Goal: Task Accomplishment & Management: Complete application form

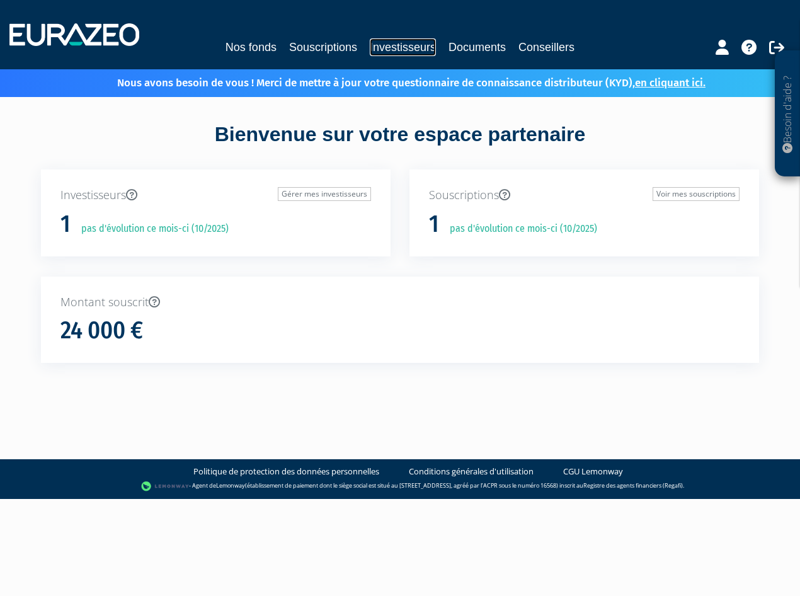
click at [402, 44] on link "Investisseurs" at bounding box center [403, 47] width 66 height 18
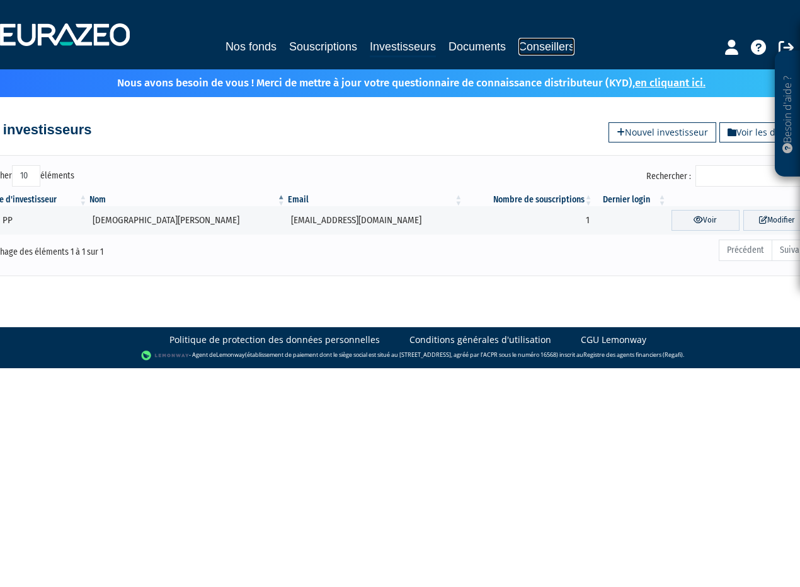
click at [529, 45] on link "Conseillers" at bounding box center [546, 47] width 56 height 18
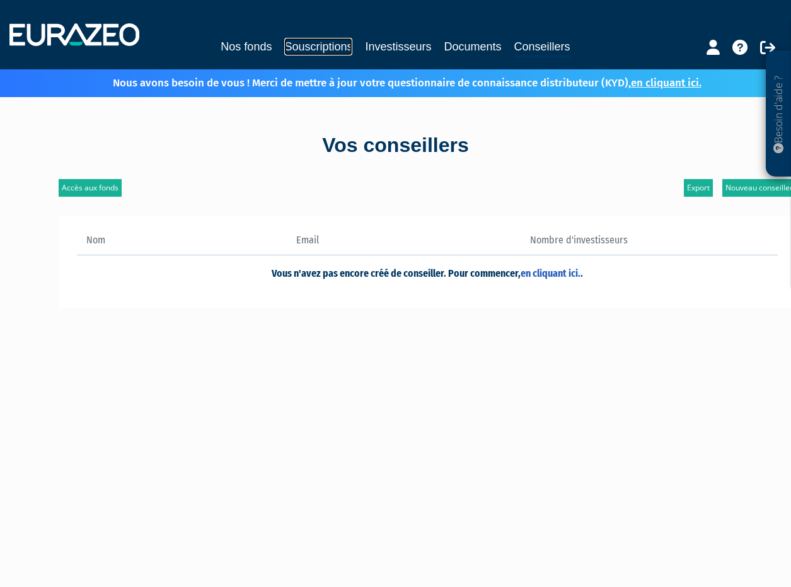
click at [324, 47] on link "Souscriptions" at bounding box center [318, 47] width 68 height 18
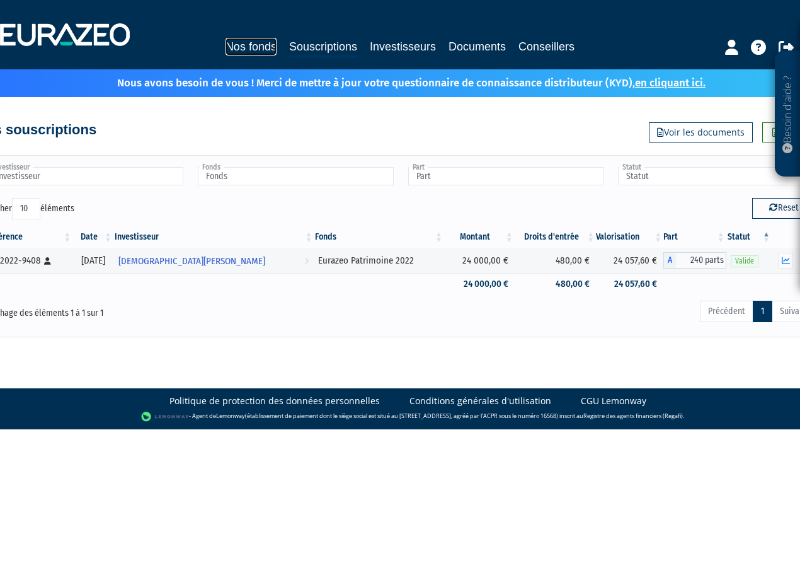
click at [242, 49] on link "Nos fonds" at bounding box center [251, 47] width 51 height 18
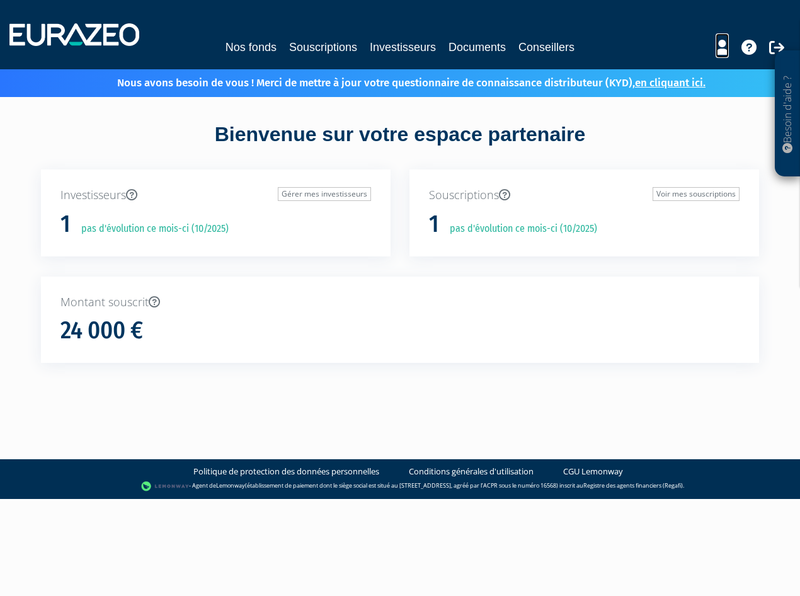
click at [722, 49] on icon at bounding box center [722, 47] width 13 height 15
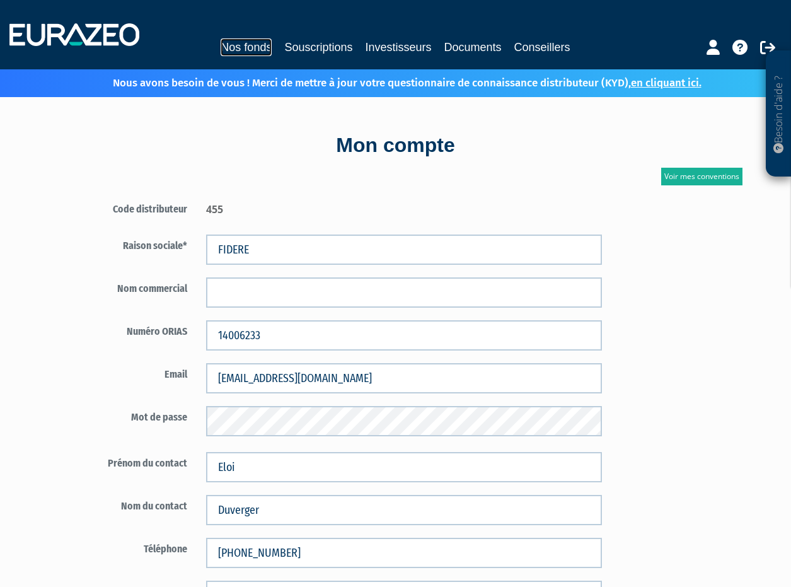
click at [243, 44] on link "Nos fonds" at bounding box center [245, 47] width 51 height 18
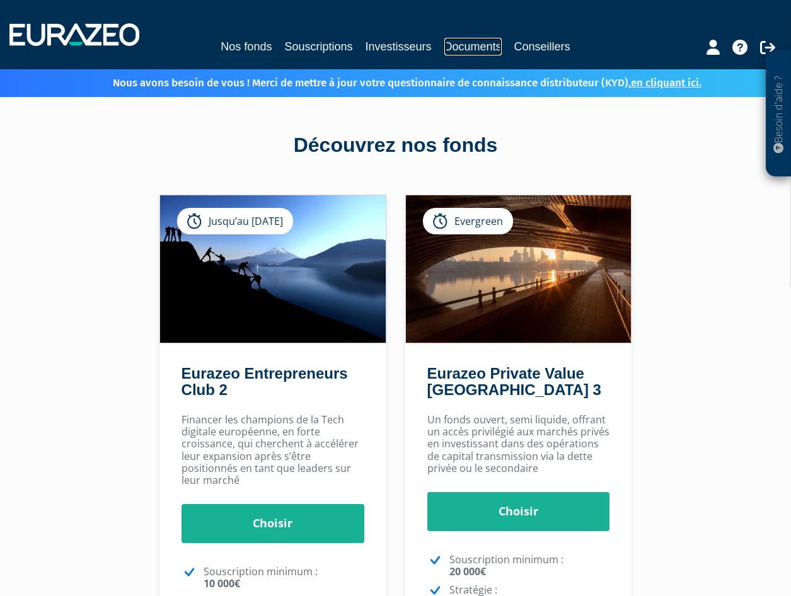
click at [475, 45] on link "Documents" at bounding box center [472, 47] width 57 height 18
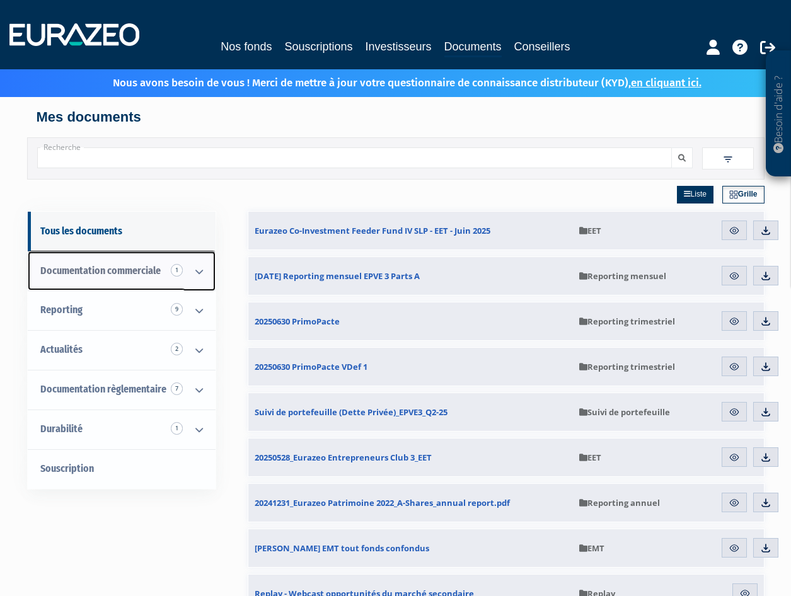
click at [197, 272] on icon at bounding box center [199, 271] width 33 height 39
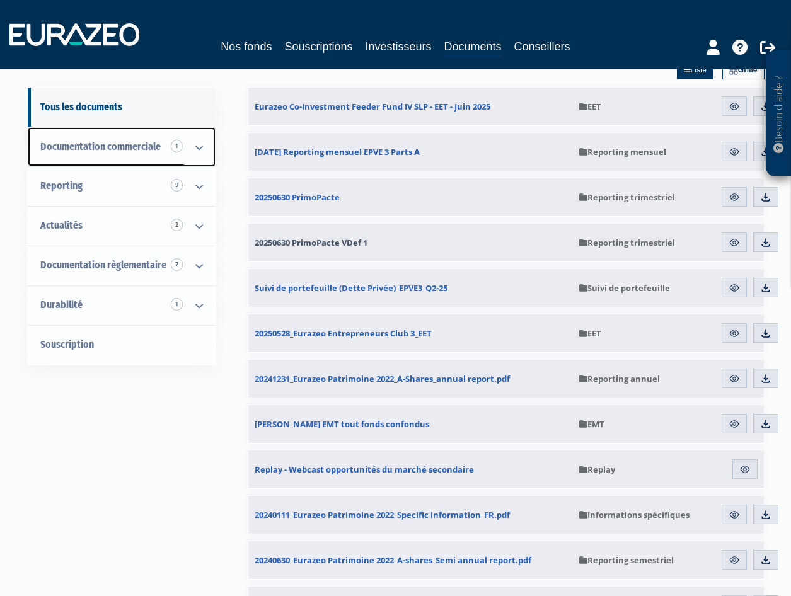
scroll to position [125, 0]
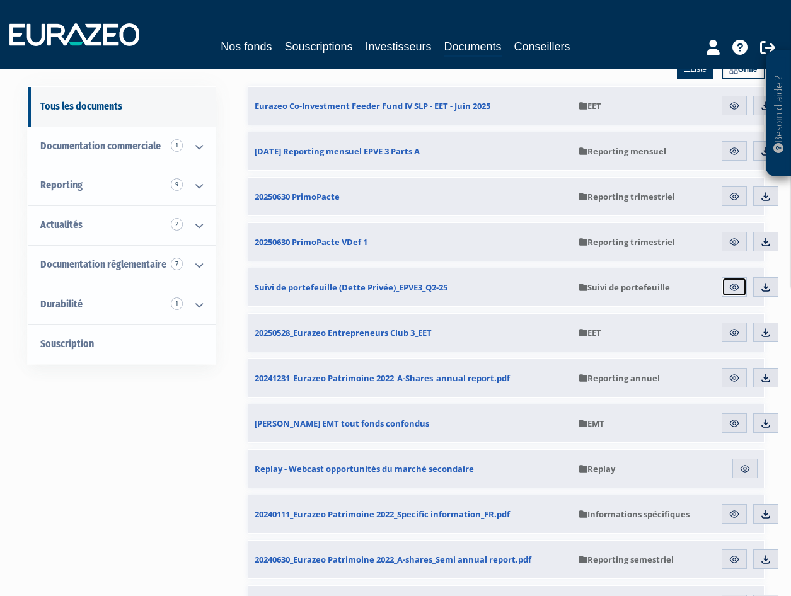
click at [735, 287] on img at bounding box center [733, 287] width 11 height 11
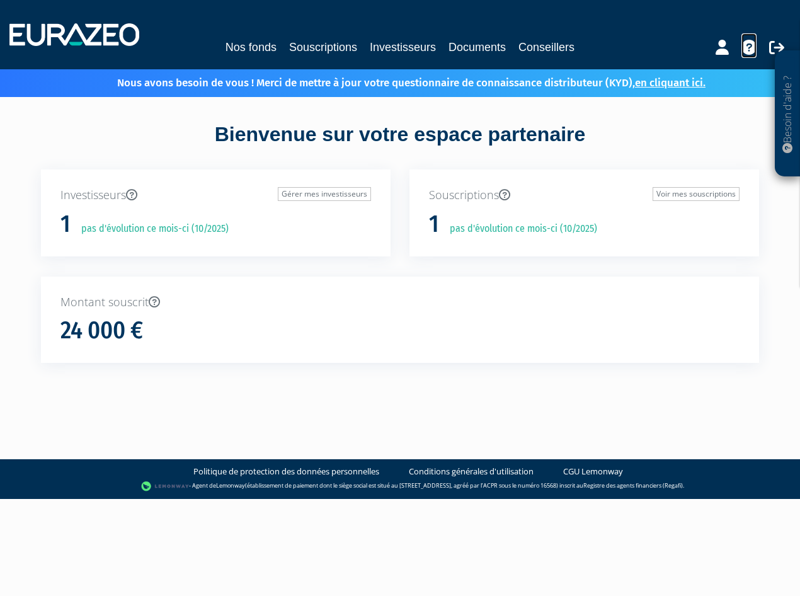
click at [747, 50] on icon at bounding box center [748, 47] width 15 height 15
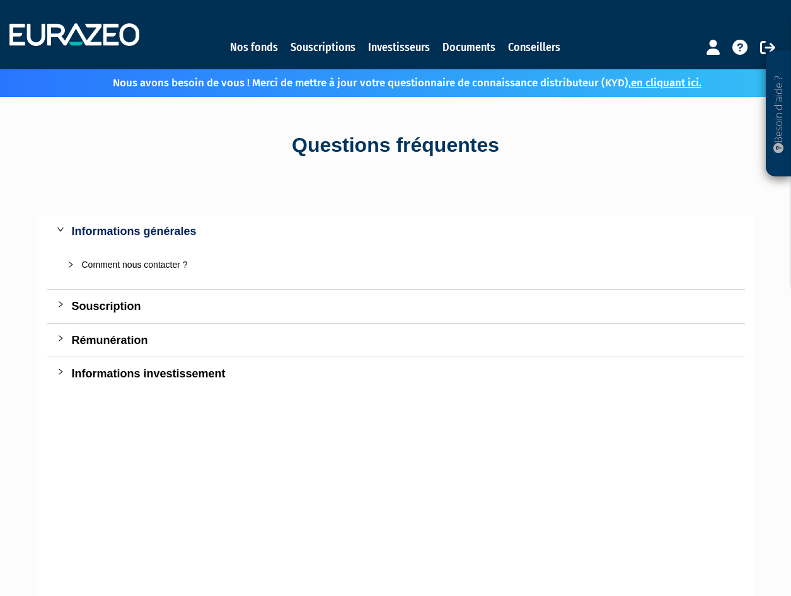
click at [64, 368] on icon "collapsed" at bounding box center [61, 372] width 8 height 8
click at [72, 402] on div at bounding box center [74, 407] width 15 height 14
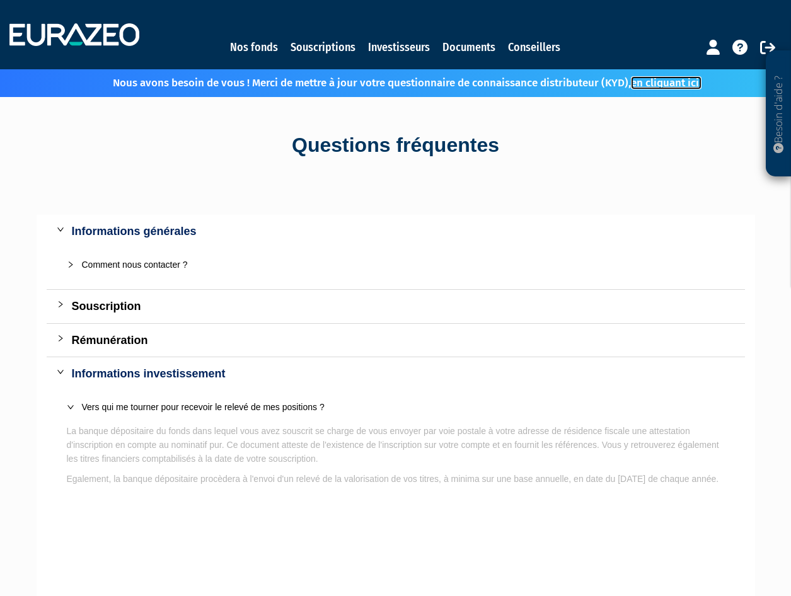
click at [685, 83] on link "en cliquant ici." at bounding box center [666, 82] width 71 height 13
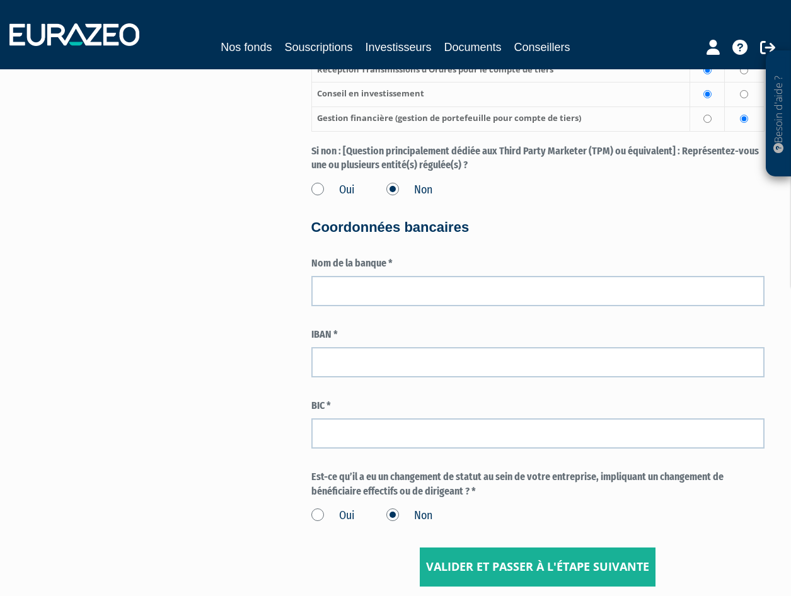
scroll to position [1911, 0]
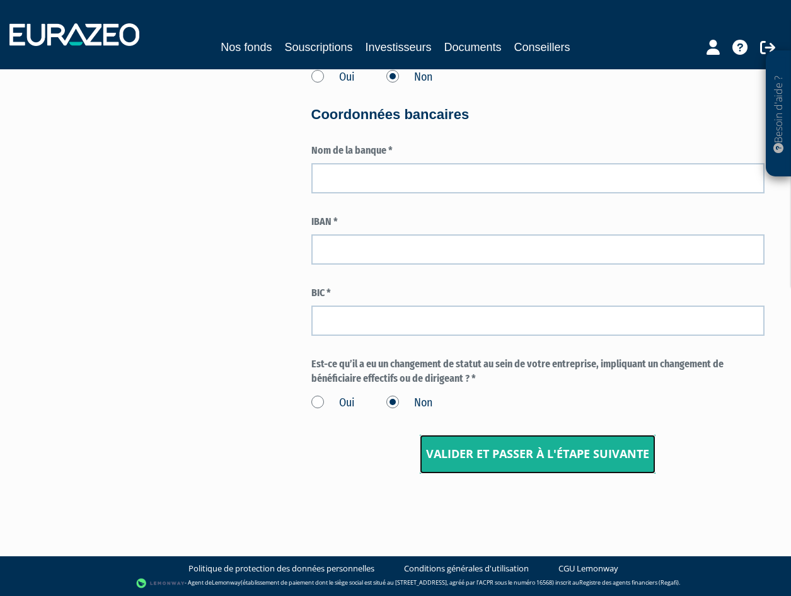
click at [548, 452] on input "Valider et passer à l'étape suivante" at bounding box center [538, 454] width 236 height 39
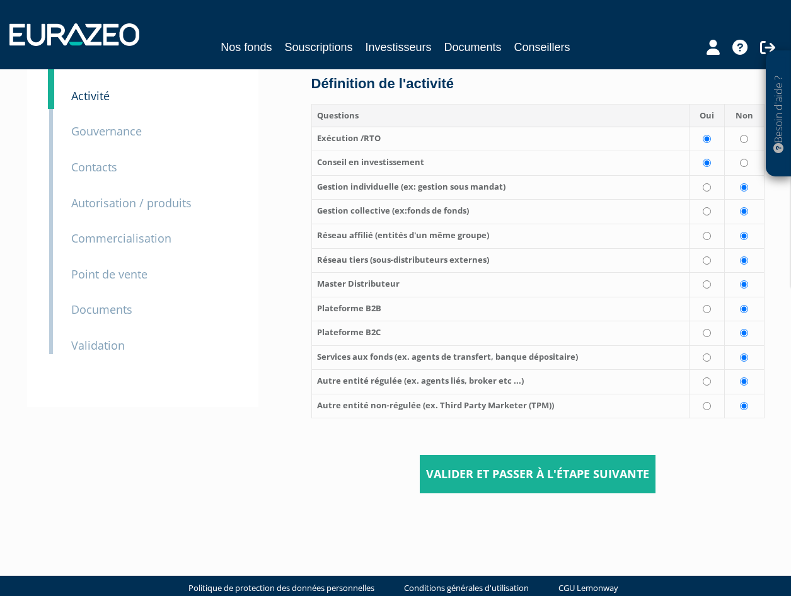
scroll to position [112, 0]
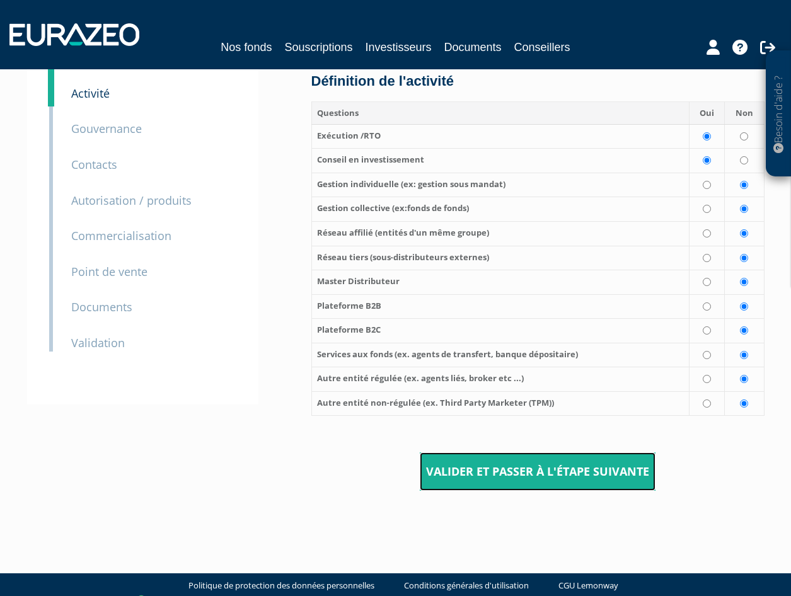
click at [535, 477] on input "Valider et passer à l'étape suivante" at bounding box center [538, 471] width 236 height 39
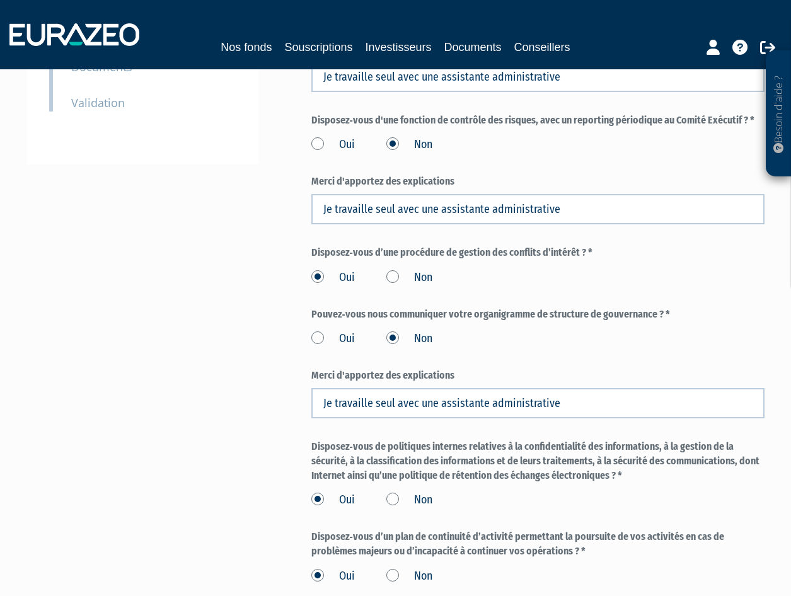
scroll to position [525, 0]
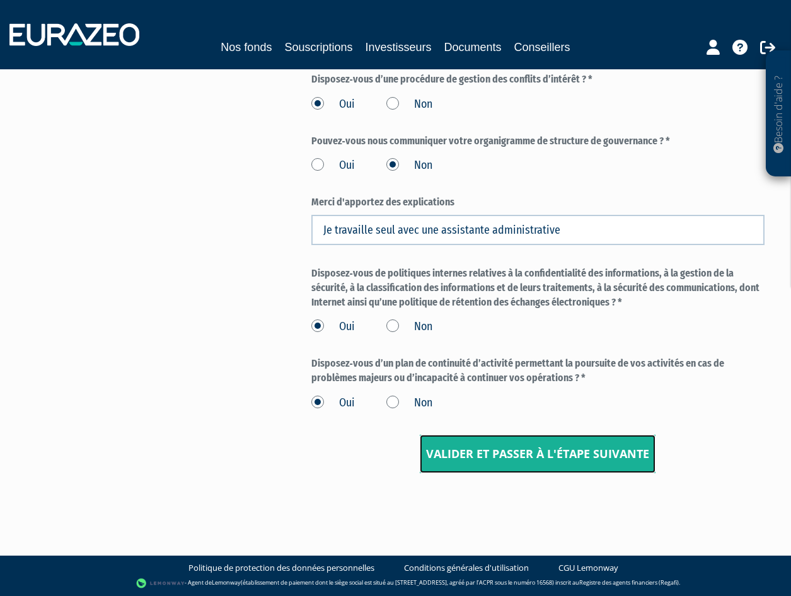
click at [535, 458] on input "Valider et passer à l'étape suivante" at bounding box center [538, 454] width 236 height 39
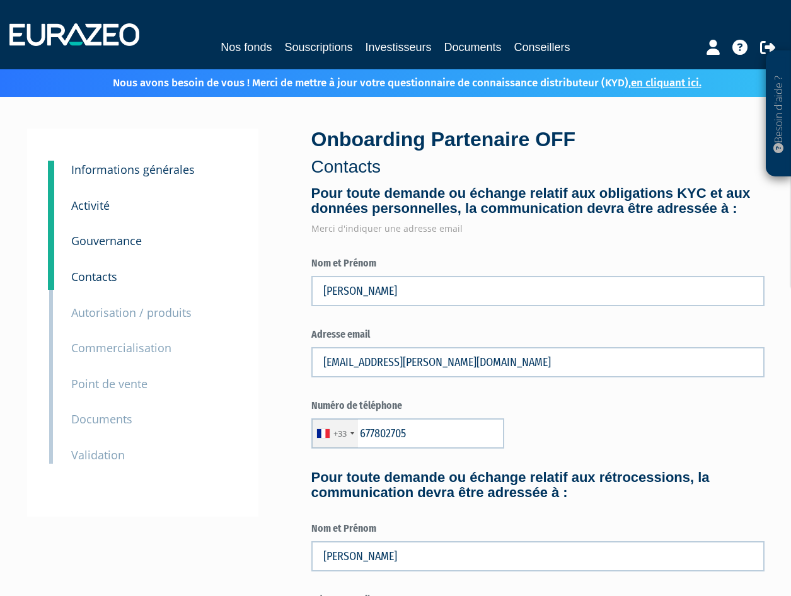
type input "6 77 80 27 05"
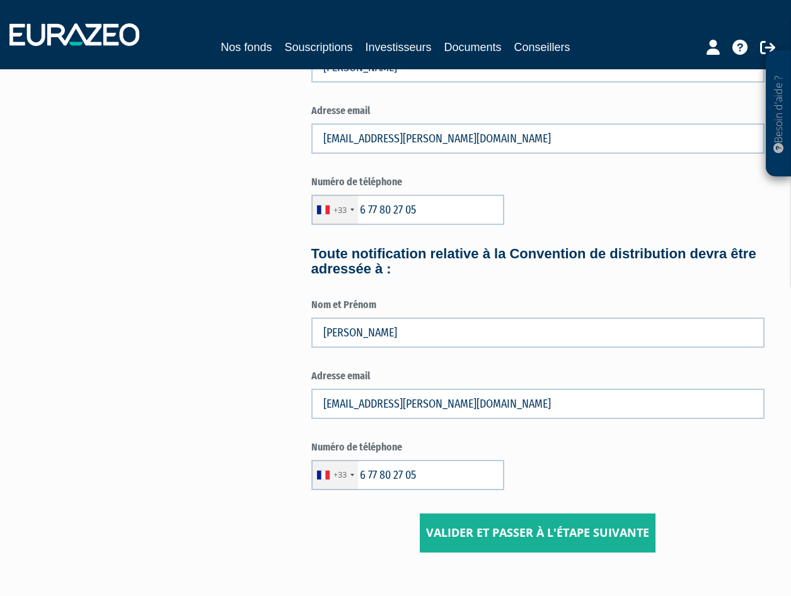
scroll to position [583, 0]
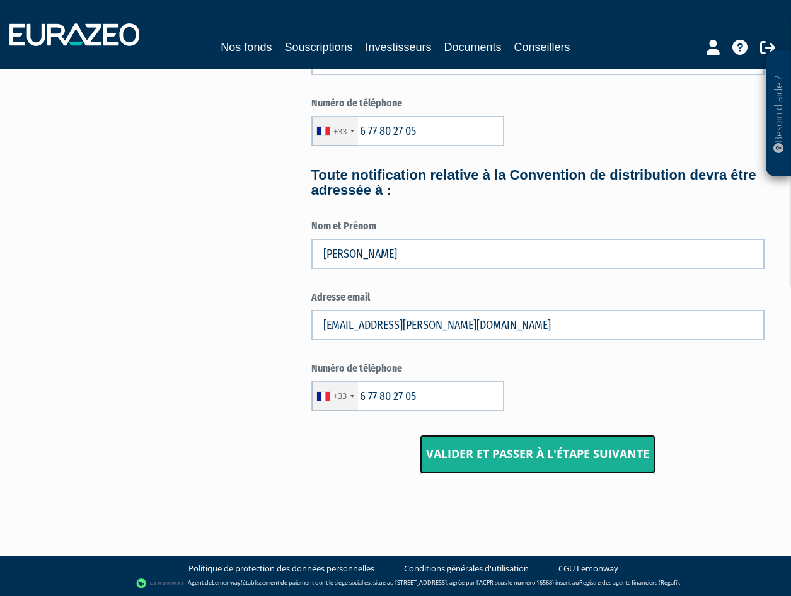
click at [535, 453] on input "Valider et passer à l'étape suivante" at bounding box center [538, 454] width 236 height 39
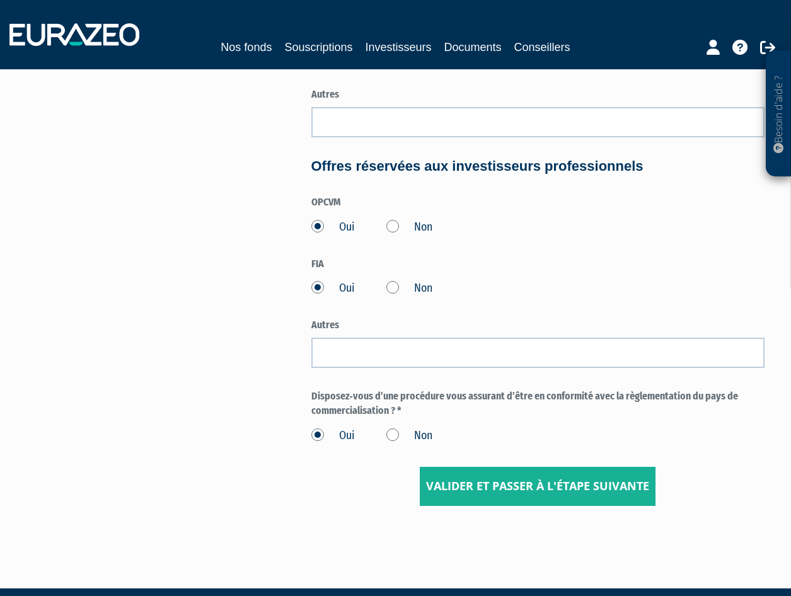
scroll to position [588, 0]
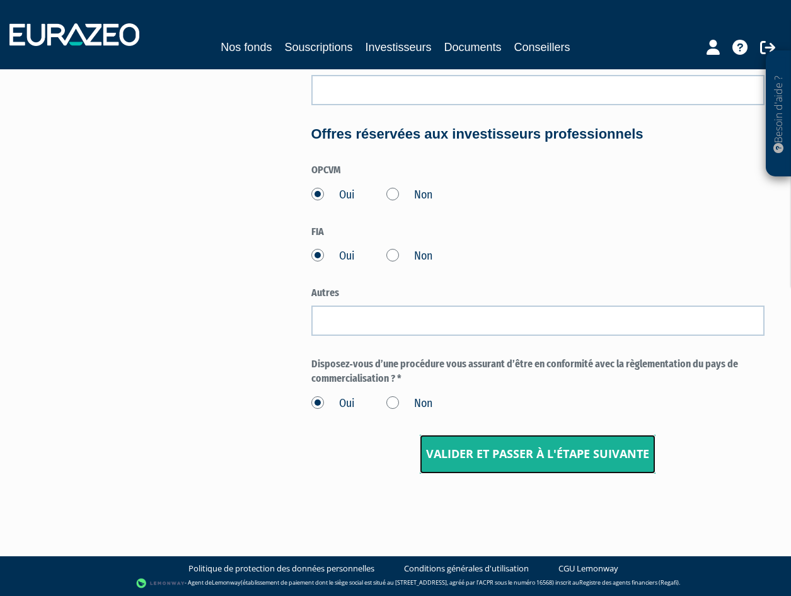
click at [520, 454] on input "Valider et passer à l'étape suivante" at bounding box center [538, 454] width 236 height 39
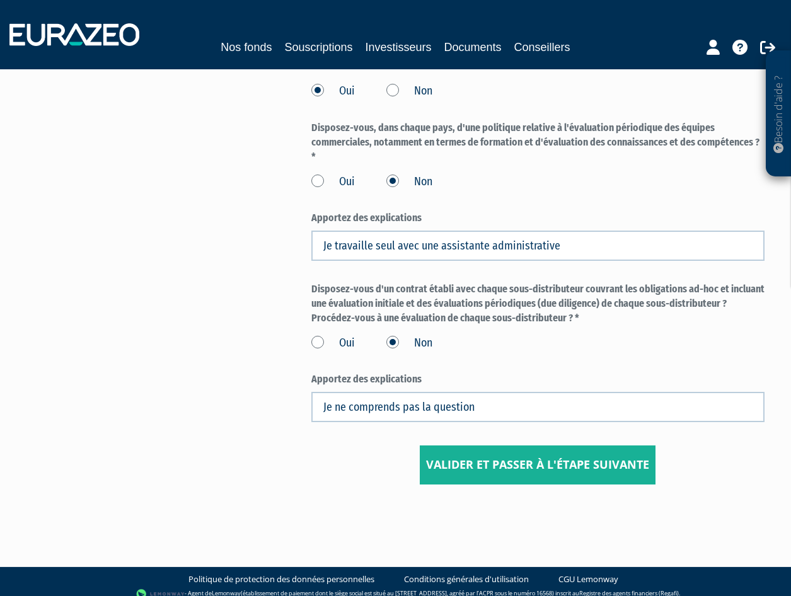
scroll to position [635, 0]
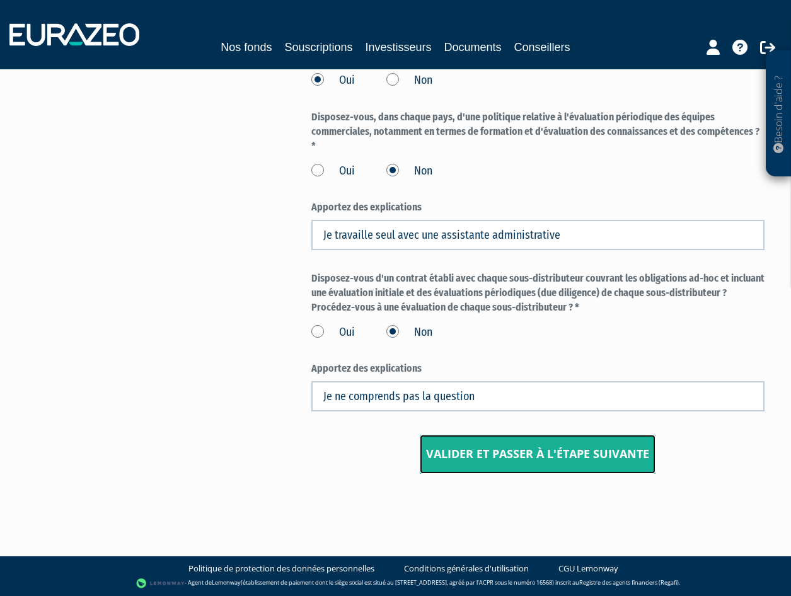
click at [525, 453] on input "Valider et passer à l'étape suivante" at bounding box center [538, 454] width 236 height 39
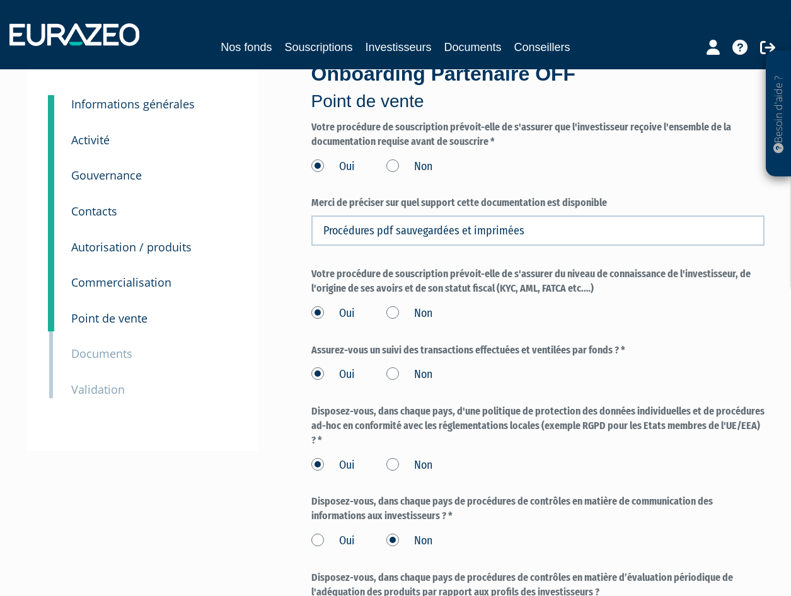
scroll to position [521, 0]
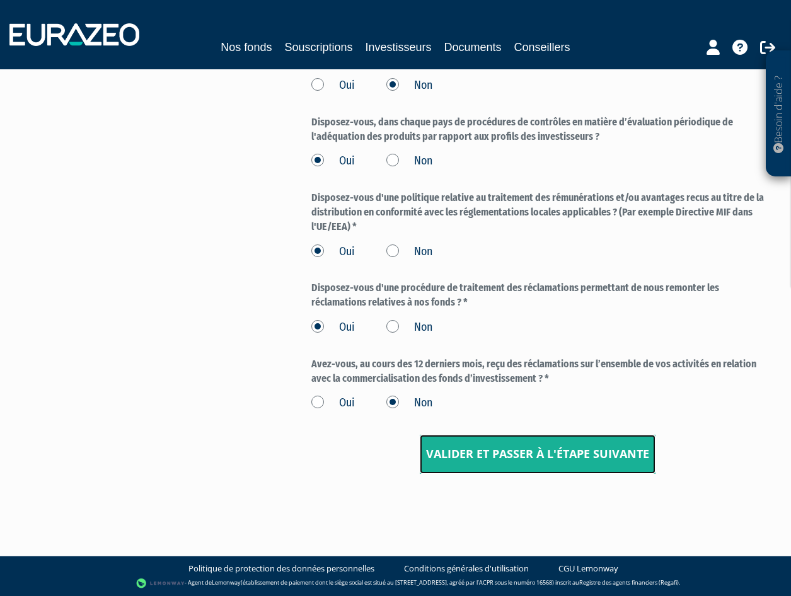
click at [525, 453] on input "Valider et passer à l'étape suivante" at bounding box center [538, 454] width 236 height 39
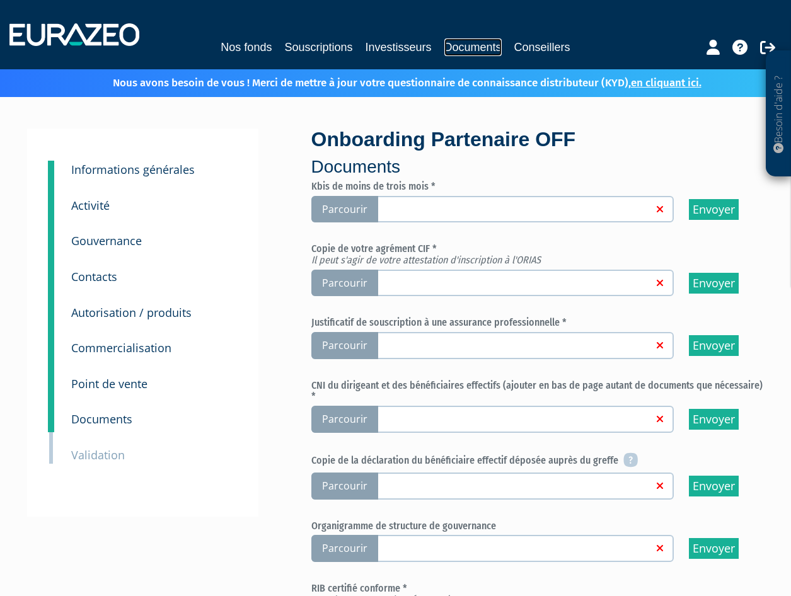
click at [472, 46] on link "Documents" at bounding box center [472, 47] width 57 height 18
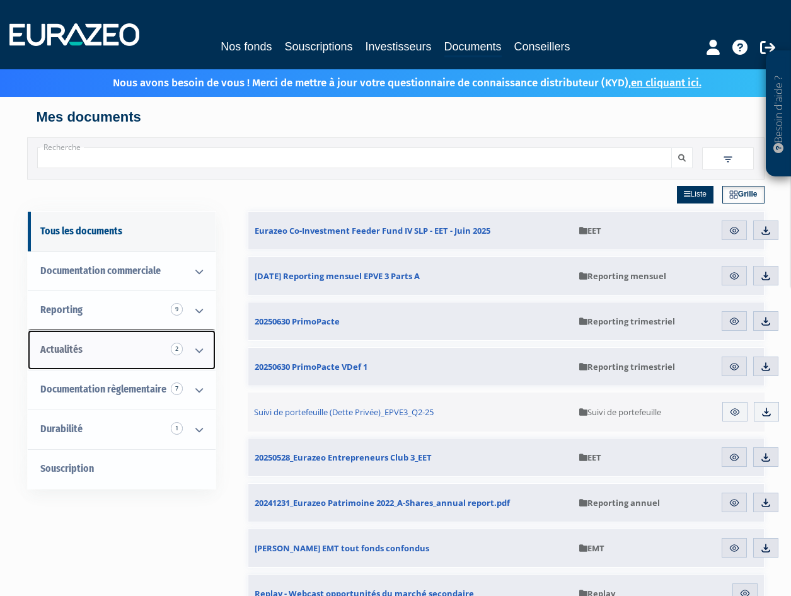
click at [60, 350] on span "Actualités 2" at bounding box center [61, 349] width 42 height 12
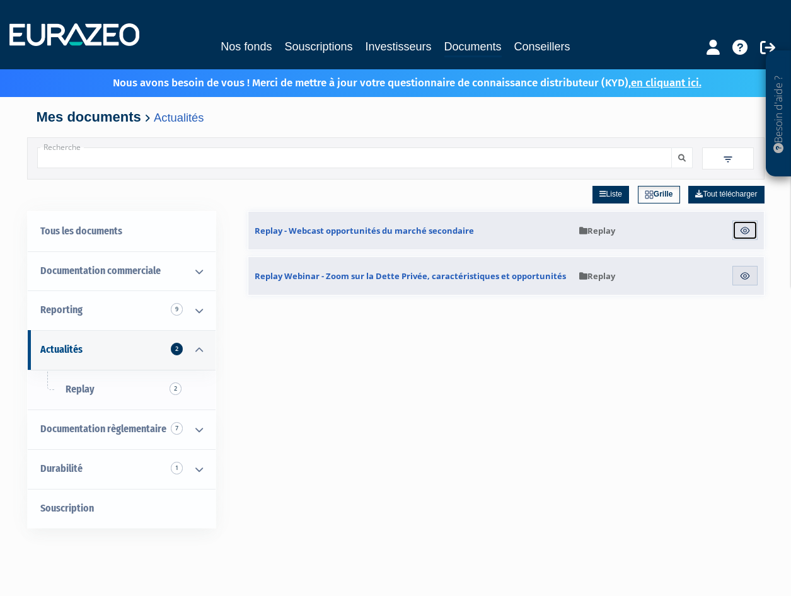
click at [744, 227] on img at bounding box center [744, 230] width 11 height 11
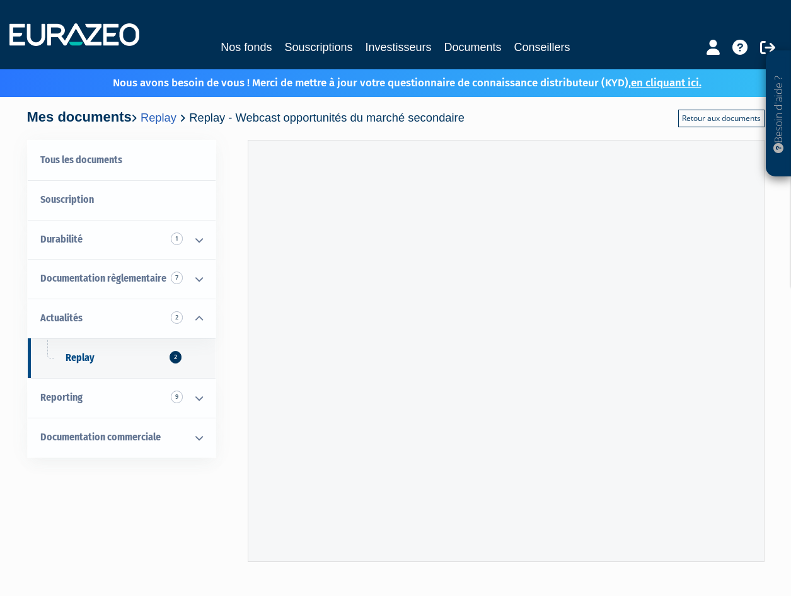
click at [710, 119] on link "Retour aux documents" at bounding box center [721, 119] width 86 height 18
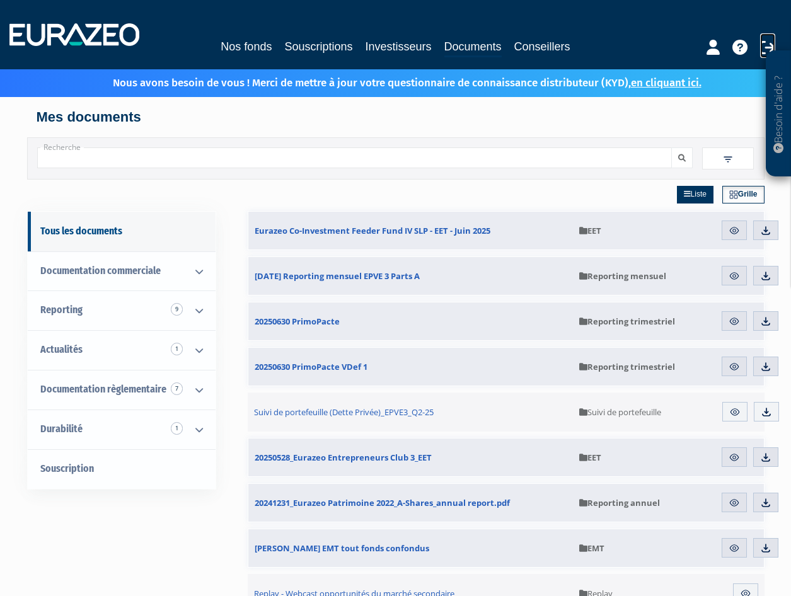
click at [767, 45] on icon at bounding box center [767, 47] width 15 height 15
